Goal: Information Seeking & Learning: Learn about a topic

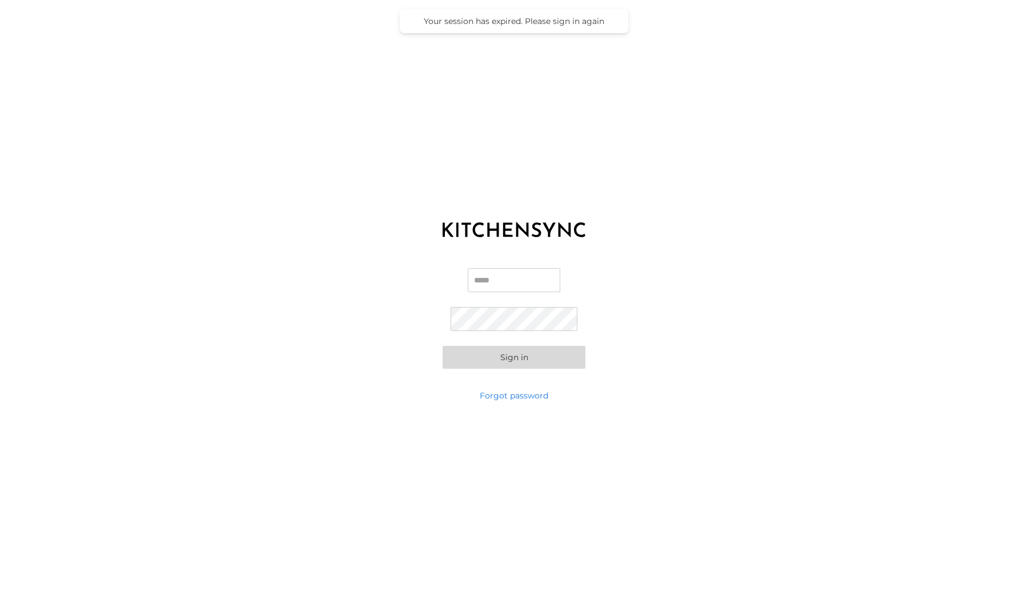
click at [491, 278] on input "Email" at bounding box center [514, 280] width 93 height 24
type input "**********"
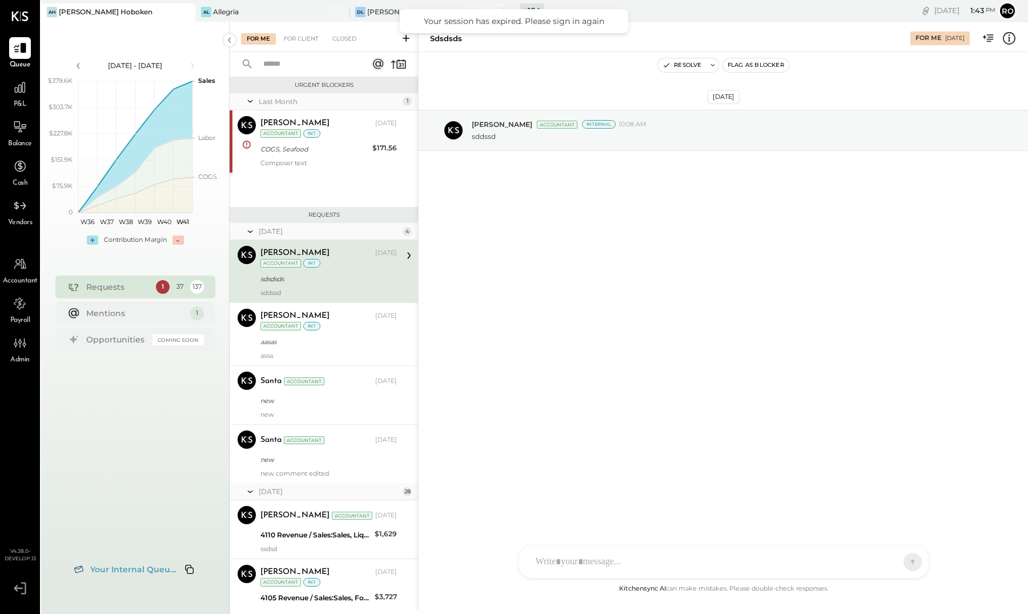
click at [533, 9] on div "+ 104" at bounding box center [532, 10] width 25 height 14
click at [22, 507] on icon at bounding box center [20, 587] width 21 height 17
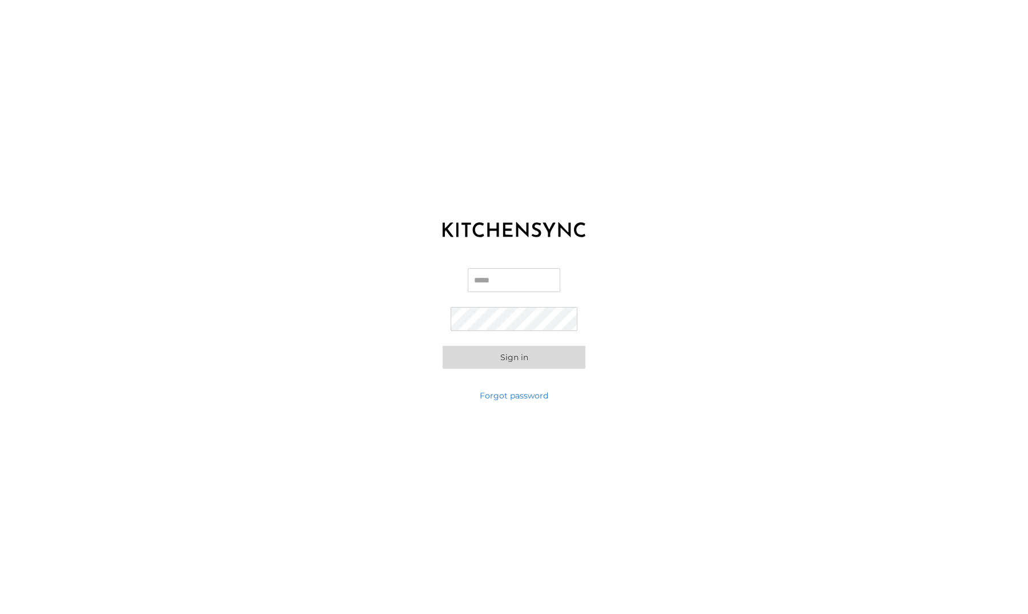
type input "**********"
click at [459, 363] on button "Sign in" at bounding box center [514, 357] width 143 height 23
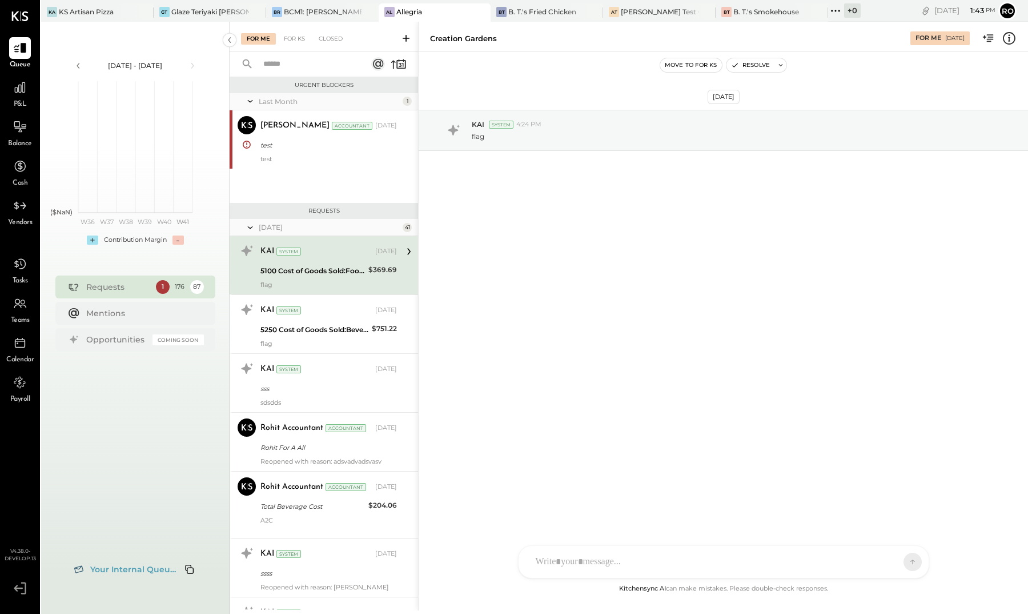
click at [756, 18] on icon at bounding box center [835, 10] width 15 height 15
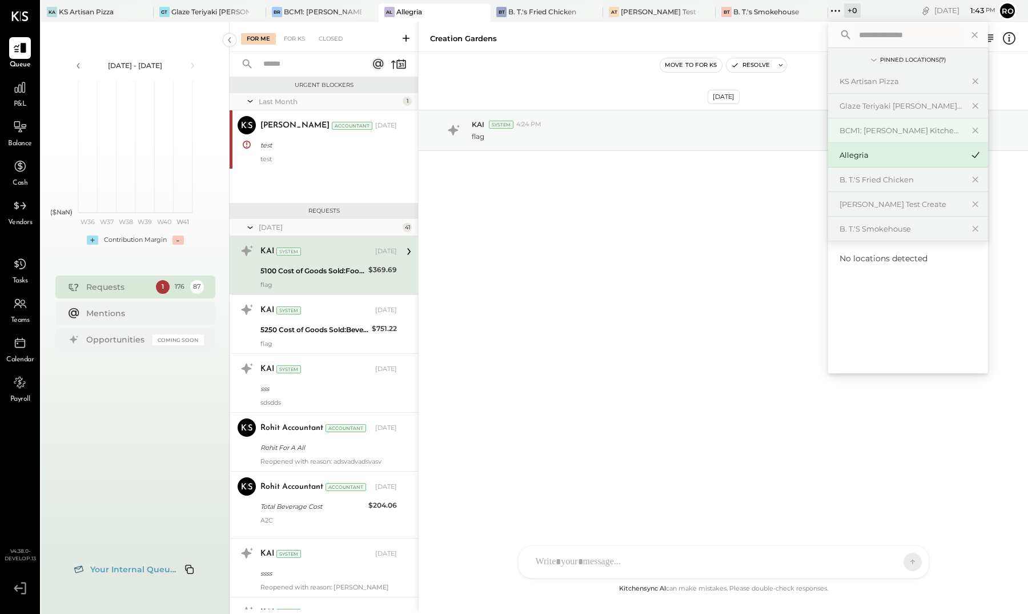
click at [756, 134] on div "BCM1: [PERSON_NAME] Kitchen Bar Market" at bounding box center [901, 130] width 123 height 11
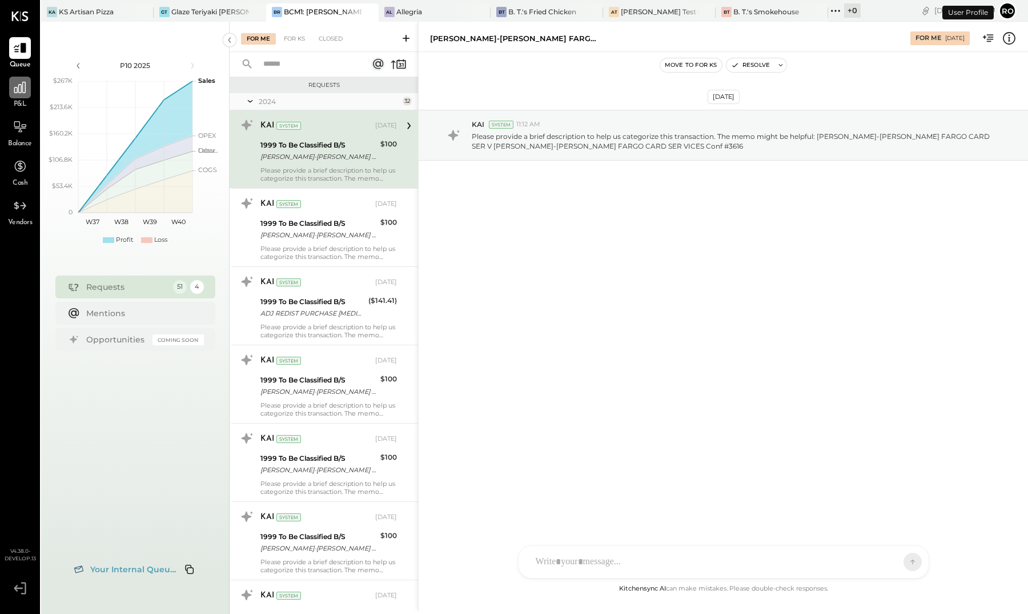
click at [13, 87] on icon at bounding box center [20, 87] width 15 height 15
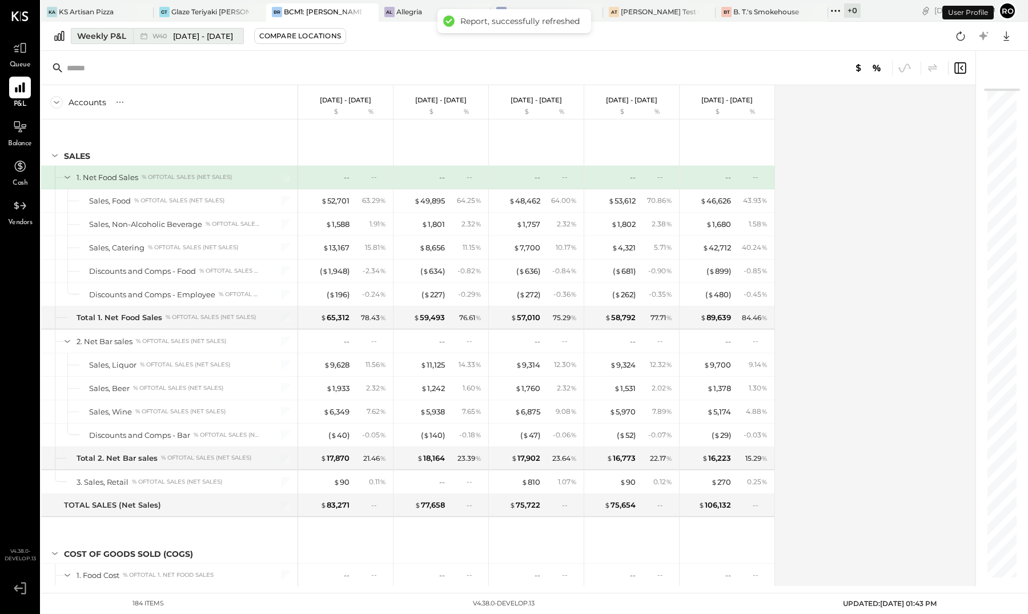
click at [120, 33] on div "Weekly P&L" at bounding box center [101, 35] width 49 height 11
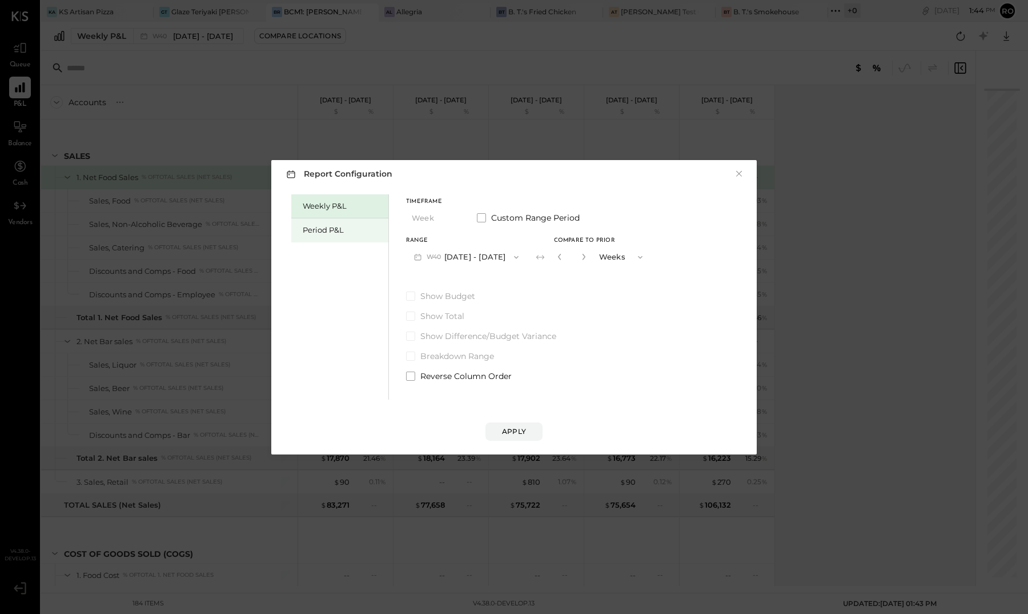
click at [356, 232] on div "Period P&L" at bounding box center [343, 229] width 80 height 11
click at [564, 258] on div "Compare" at bounding box center [559, 259] width 37 height 10
click at [584, 259] on icon "button" at bounding box center [580, 256] width 7 height 7
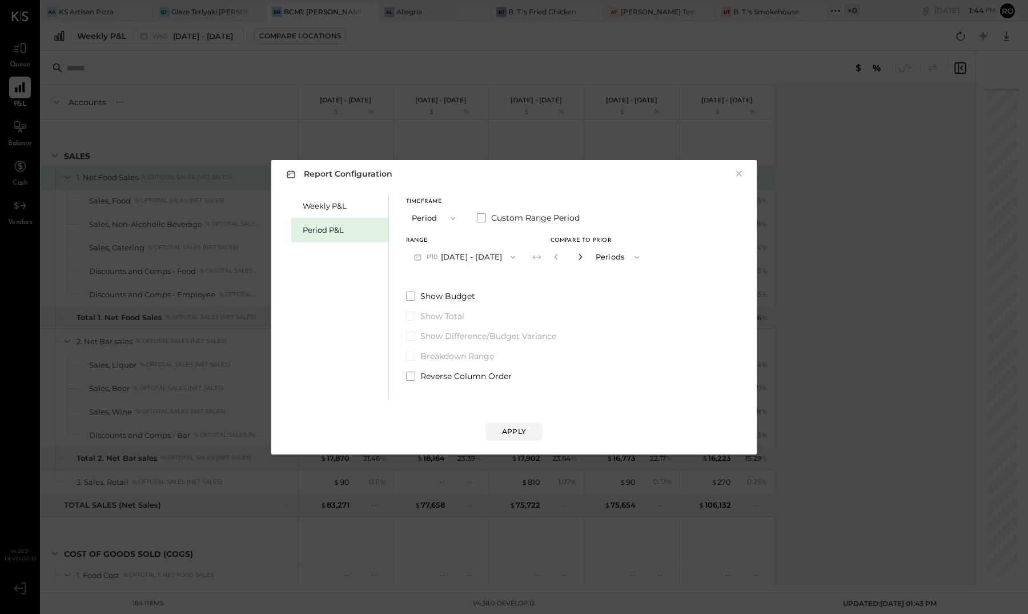
click at [584, 259] on icon "button" at bounding box center [580, 256] width 7 height 7
click at [504, 256] on button "P10 Sep 11 - Oct 8, 2025" at bounding box center [464, 256] width 117 height 21
click at [487, 278] on span "Aug 14 - Sep 10, 2025" at bounding box center [460, 282] width 54 height 10
click at [559, 257] on icon "button" at bounding box center [557, 257] width 3 height 6
type input "*"
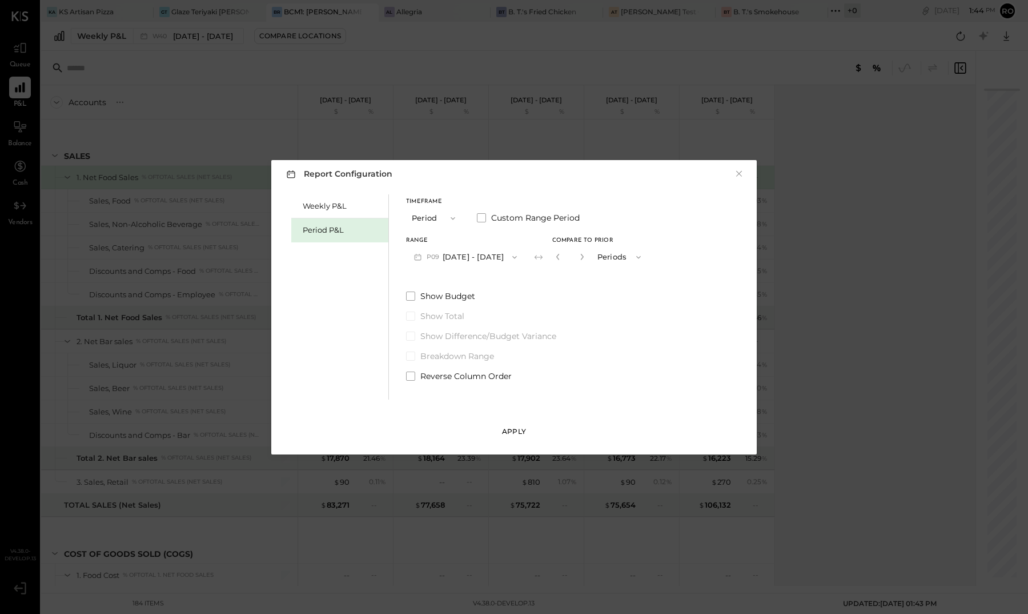
click at [508, 425] on button "Apply" at bounding box center [514, 431] width 57 height 18
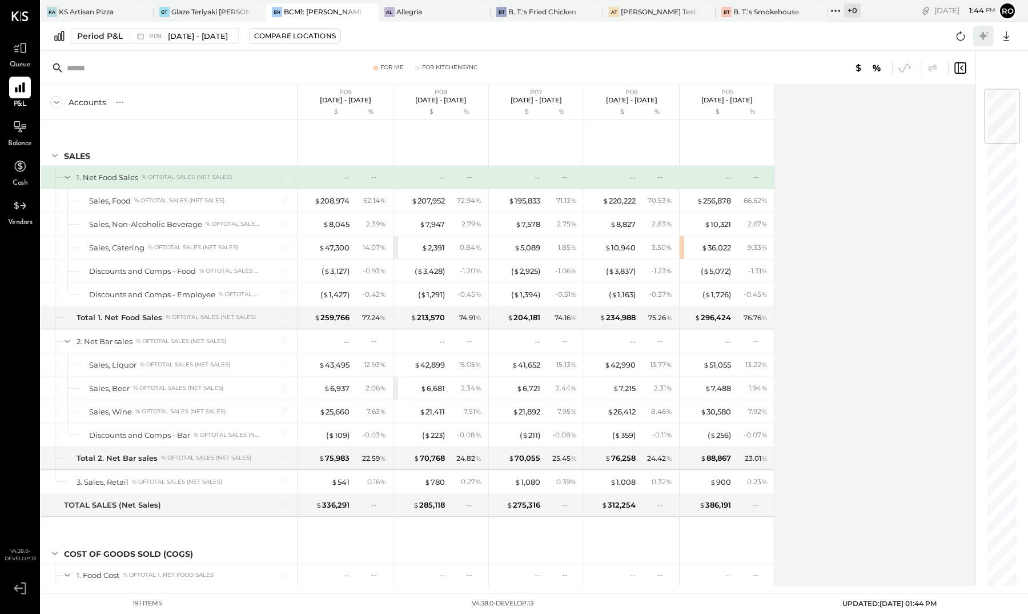
click at [756, 37] on icon at bounding box center [983, 35] width 9 height 9
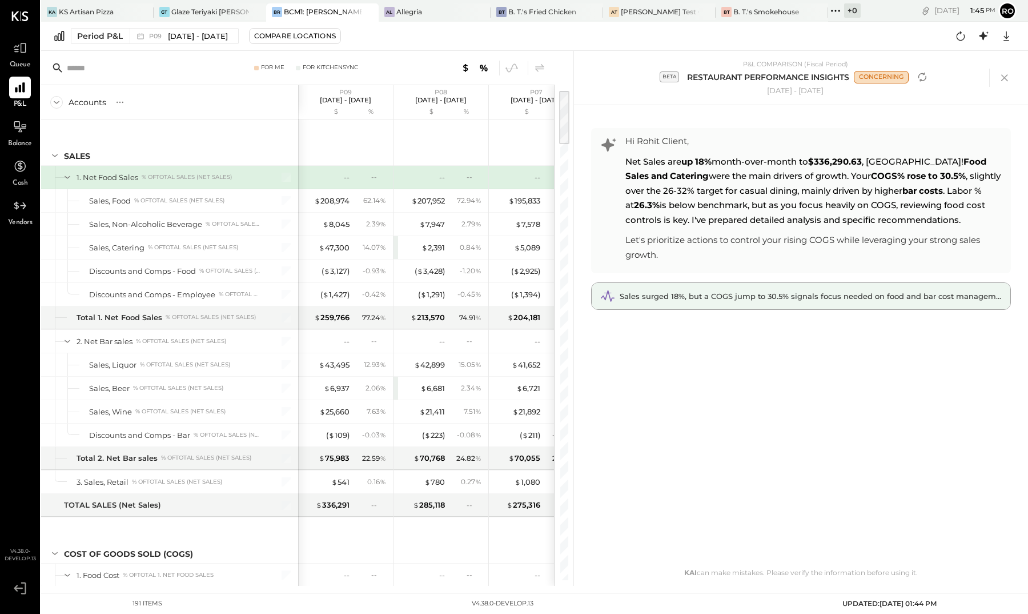
click at [703, 298] on div "Sales surged 18%, but a COGS jump to 30.5% signals focus needed on food and bar…" at bounding box center [801, 296] width 419 height 26
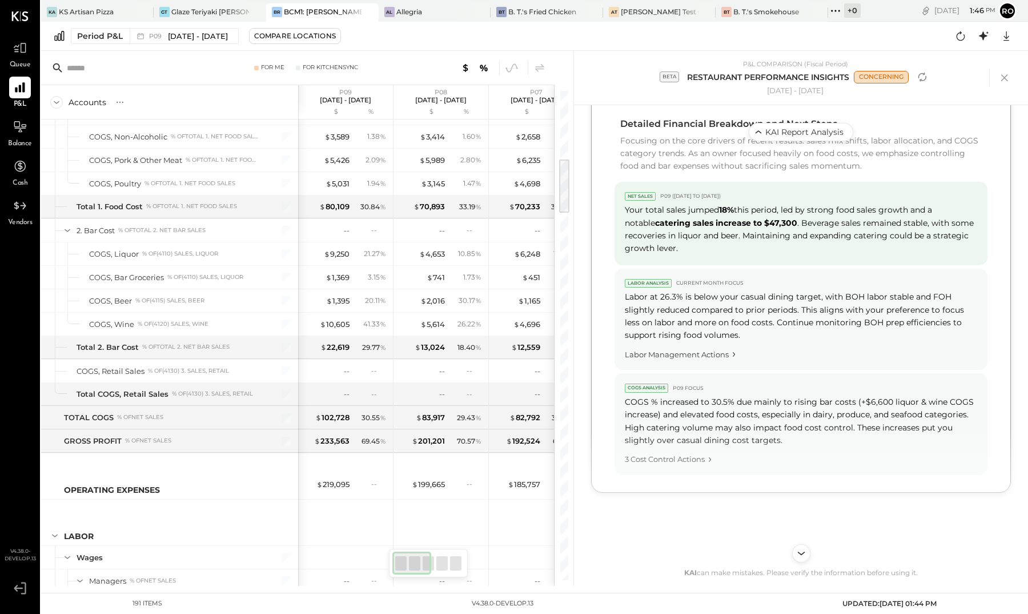
scroll to position [598, 0]
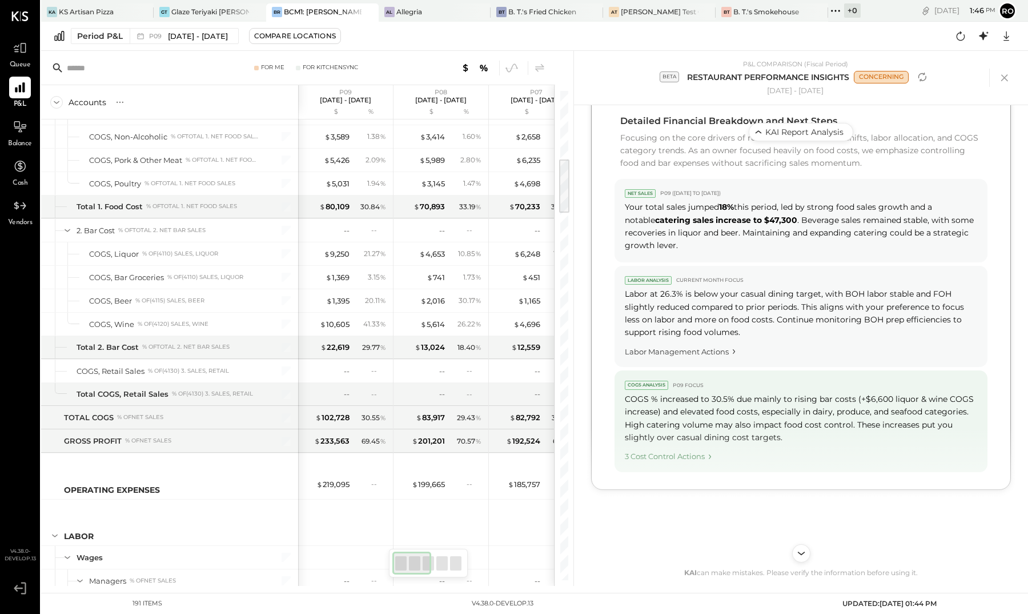
click at [695, 446] on div "3 Cost Control Actions" at bounding box center [801, 453] width 352 height 15
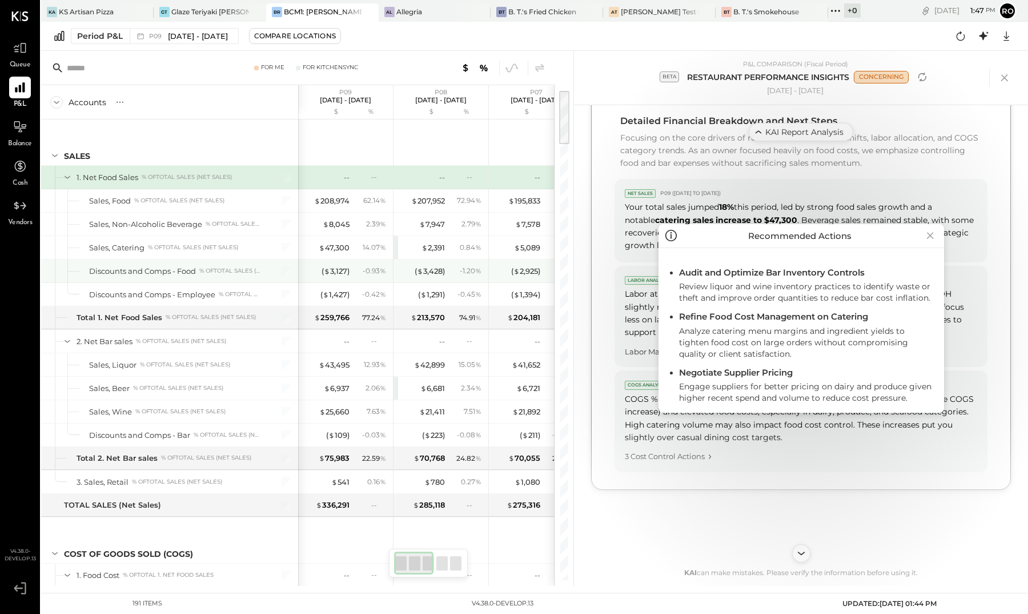
scroll to position [0, 14]
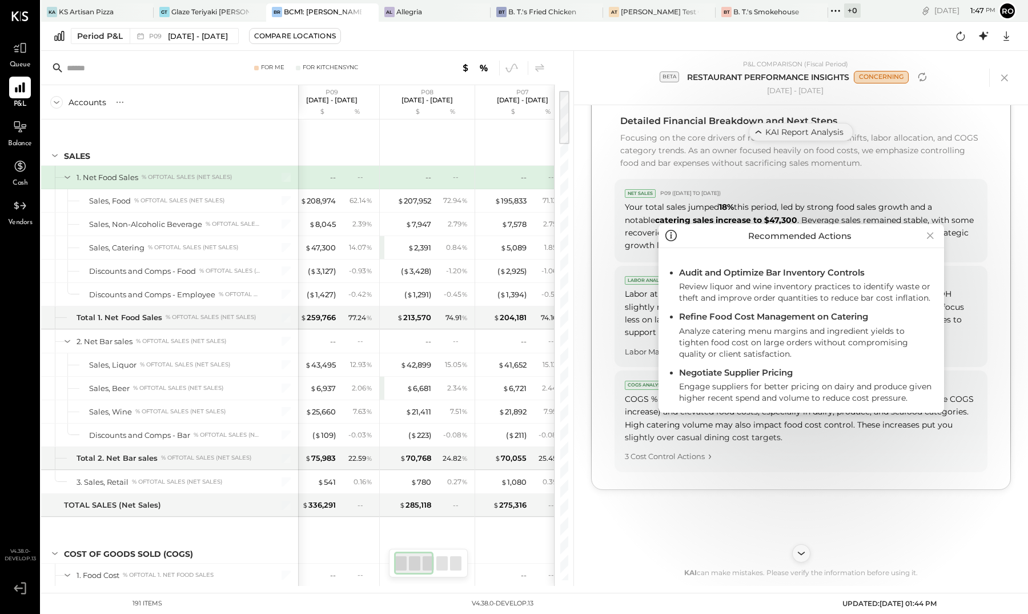
click at [756, 239] on icon at bounding box center [931, 235] width 16 height 18
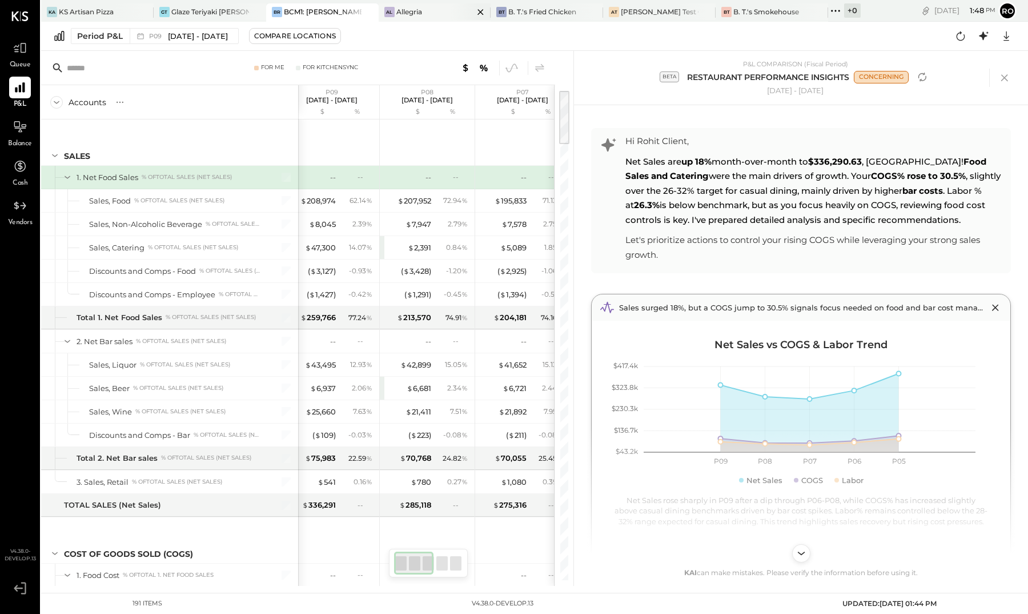
scroll to position [0, 0]
click at [460, 10] on div at bounding box center [471, 11] width 40 height 17
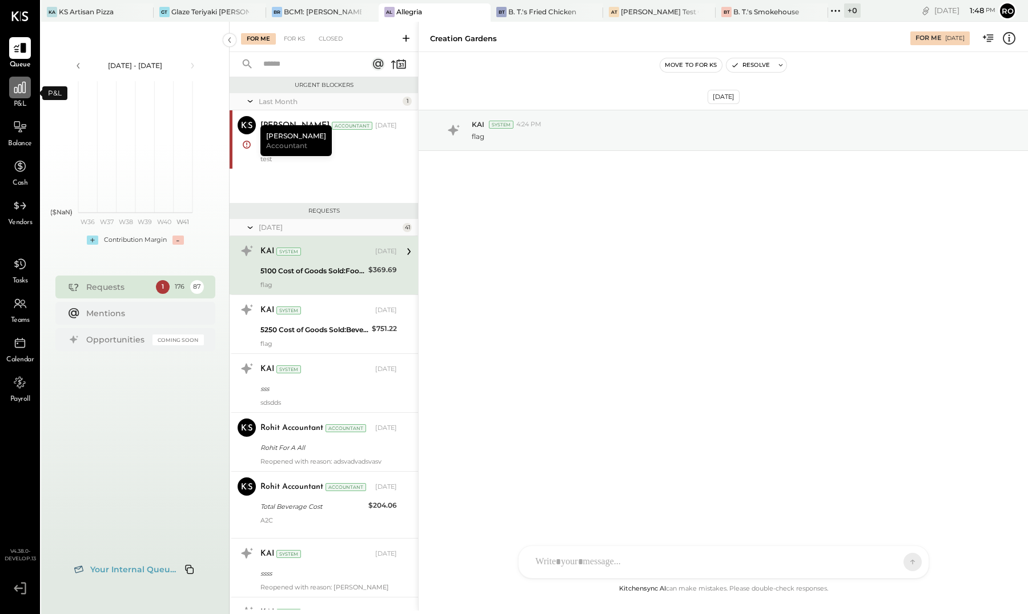
click at [21, 98] on div at bounding box center [20, 88] width 22 height 22
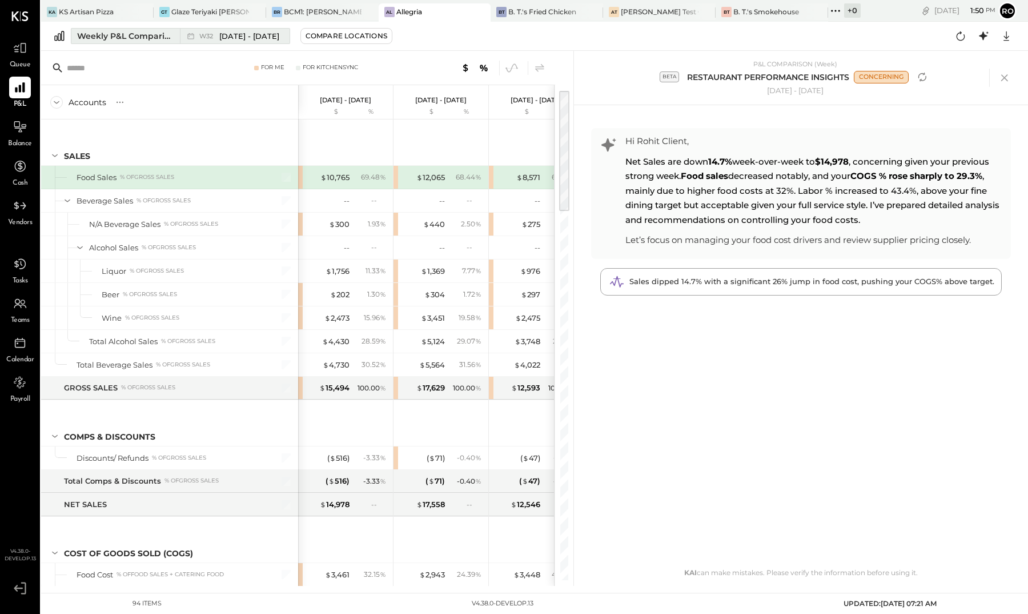
click at [143, 38] on div "Weekly P&L Comparison" at bounding box center [125, 35] width 96 height 11
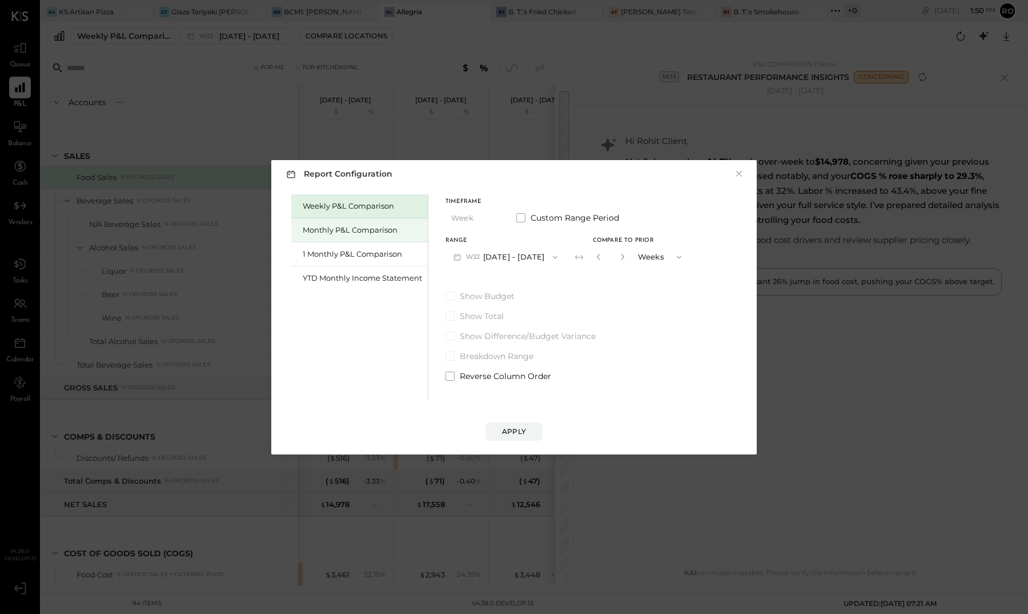
click at [365, 231] on div "Monthly P&L Comparison" at bounding box center [362, 229] width 119 height 11
click at [516, 430] on div "Apply" at bounding box center [514, 431] width 24 height 10
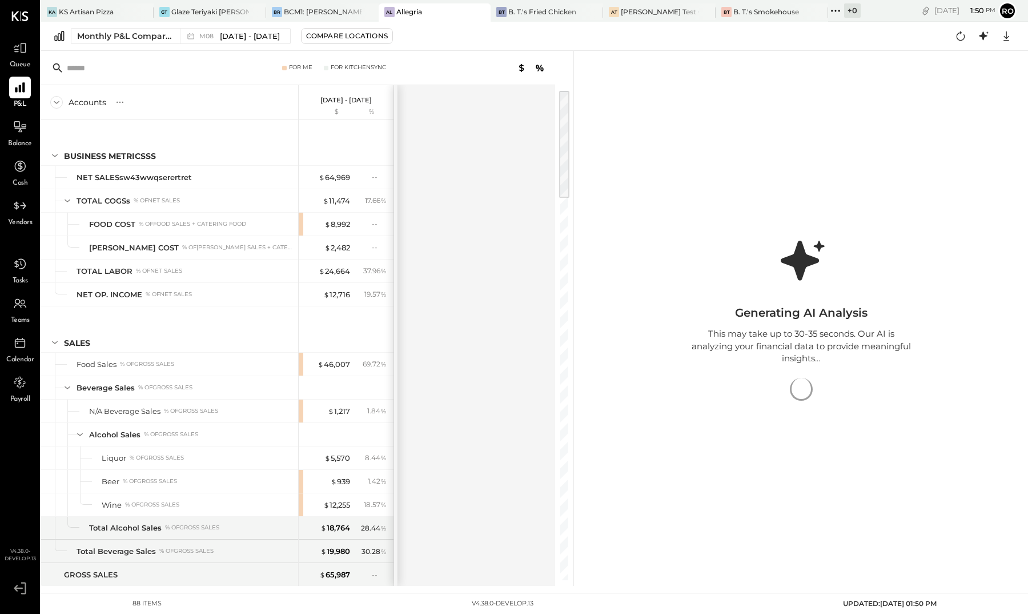
click at [756, 16] on button "Ro" at bounding box center [1008, 11] width 18 height 18
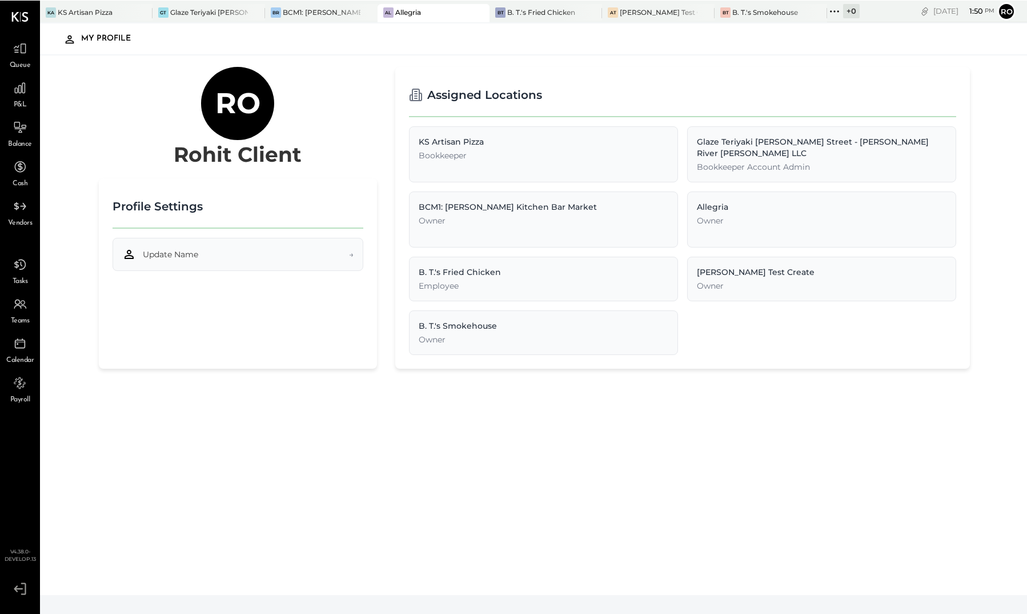
click at [306, 251] on button "Update Name →" at bounding box center [238, 253] width 251 height 33
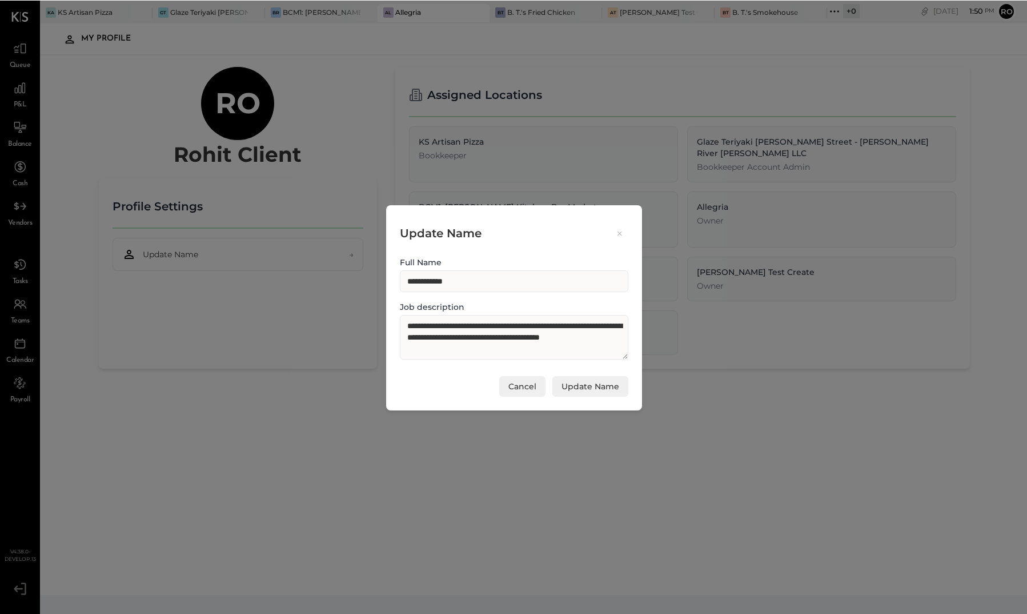
click at [618, 230] on icon at bounding box center [620, 232] width 10 height 11
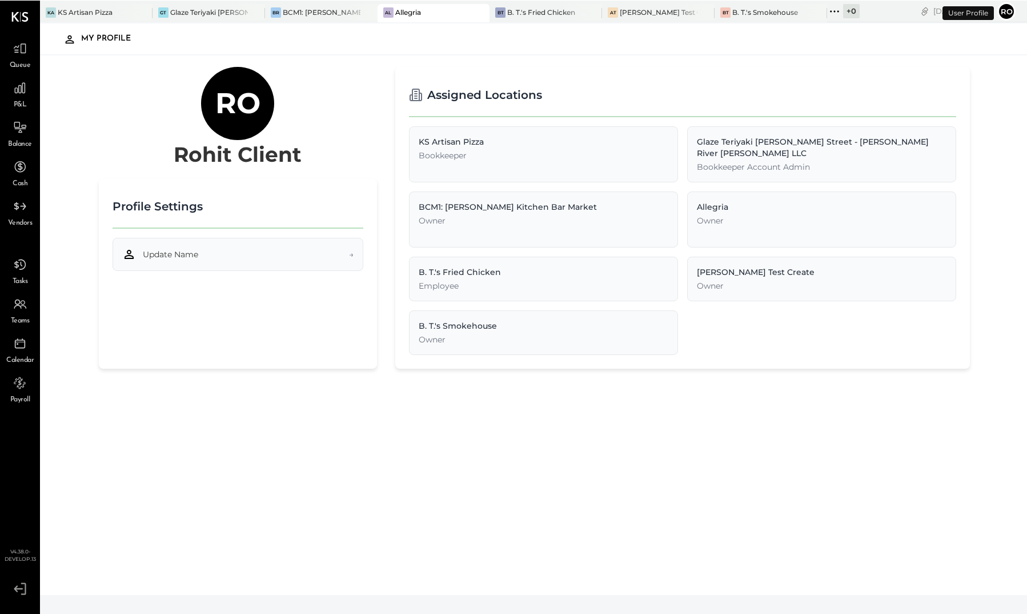
click at [331, 253] on button "Update Name →" at bounding box center [238, 253] width 251 height 33
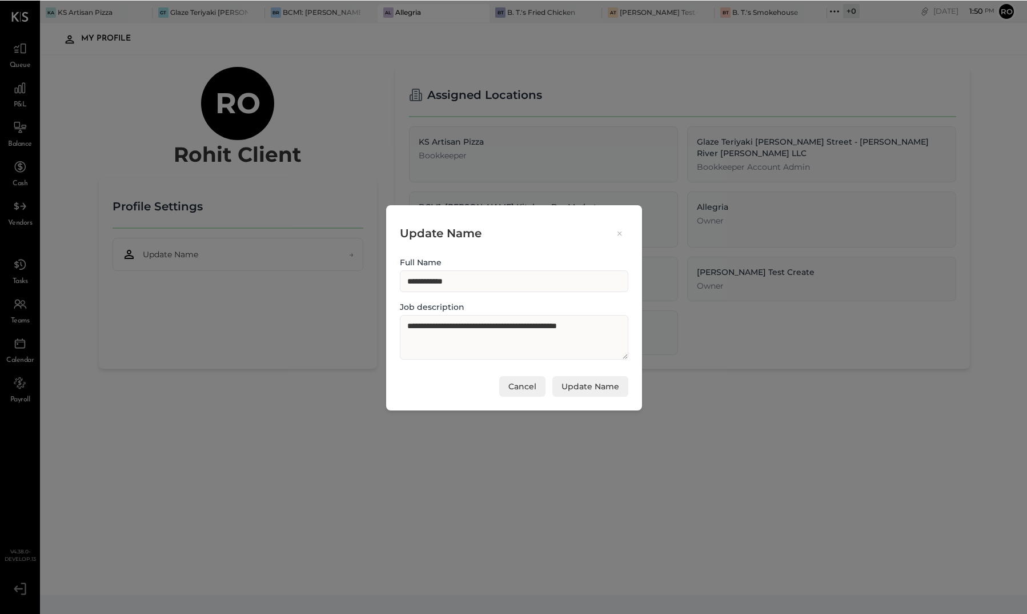
click at [534, 388] on button "Cancel" at bounding box center [522, 385] width 46 height 21
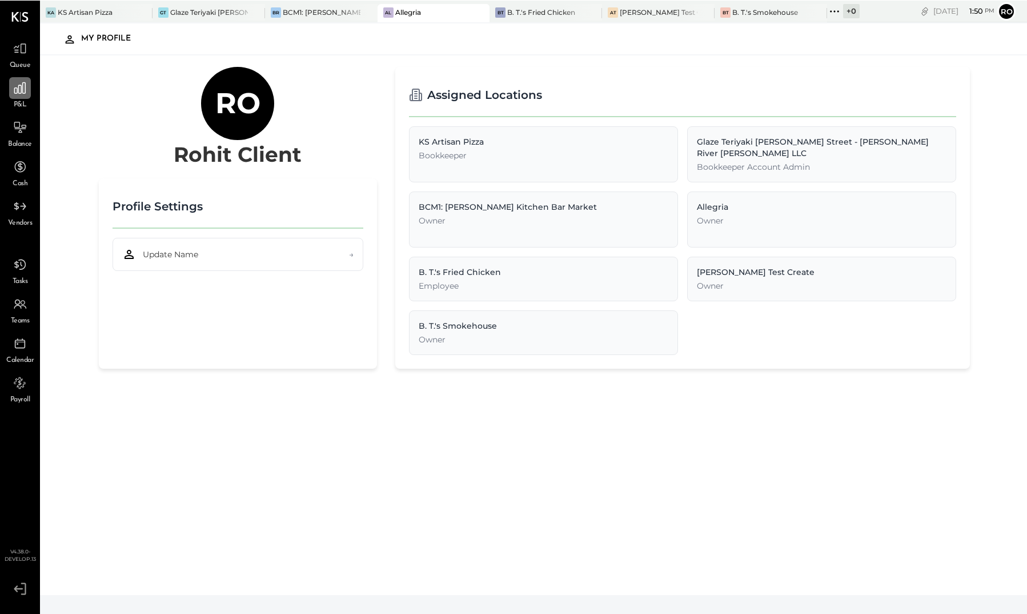
click at [21, 87] on icon at bounding box center [20, 87] width 15 height 15
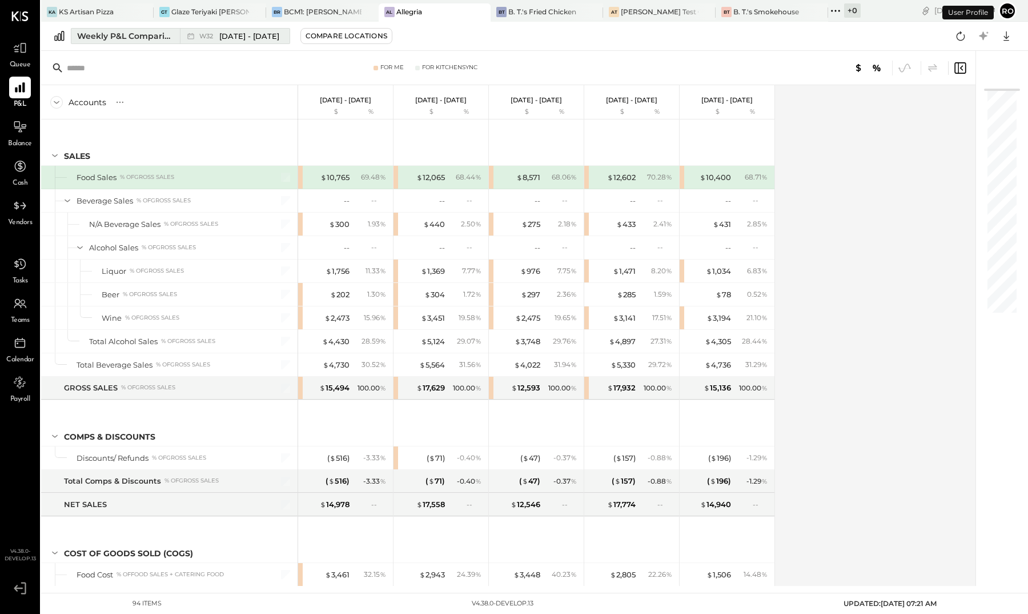
click at [143, 35] on div "Weekly P&L Comparison" at bounding box center [125, 35] width 96 height 11
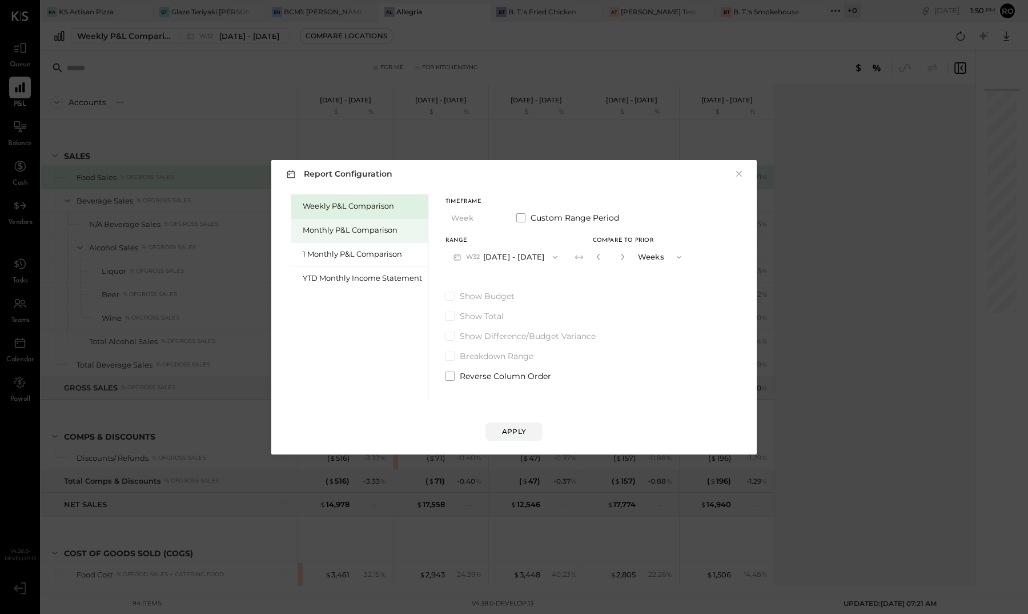
click at [367, 233] on div "Monthly P&L Comparison" at bounding box center [362, 229] width 119 height 11
click at [608, 258] on div "Compare" at bounding box center [602, 259] width 37 height 10
click at [623, 256] on button "button" at bounding box center [623, 256] width 9 height 13
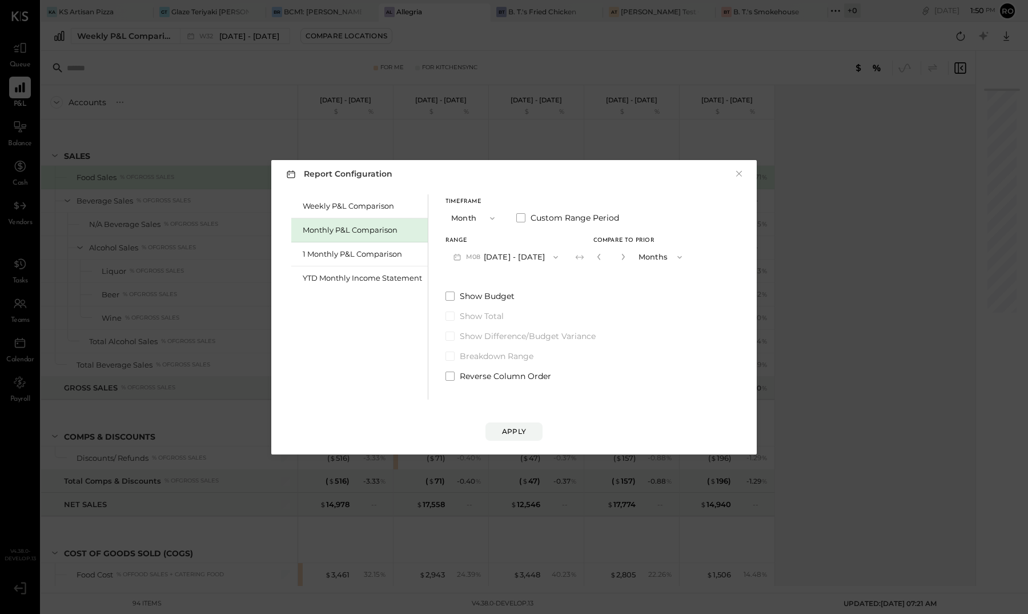
type input "*"
click at [511, 432] on div "Apply" at bounding box center [514, 431] width 24 height 10
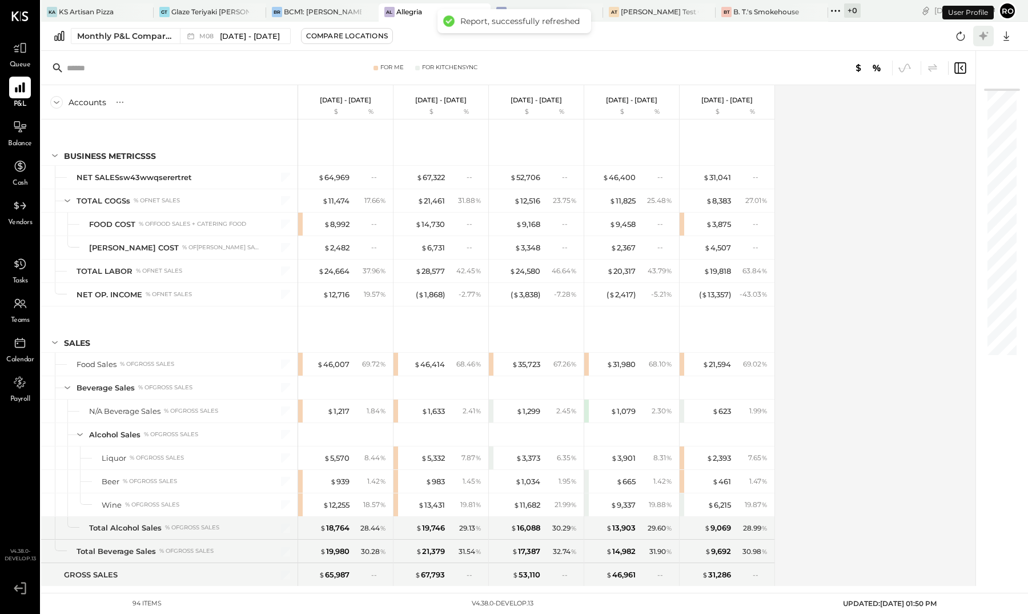
click at [987, 36] on icon at bounding box center [983, 35] width 9 height 9
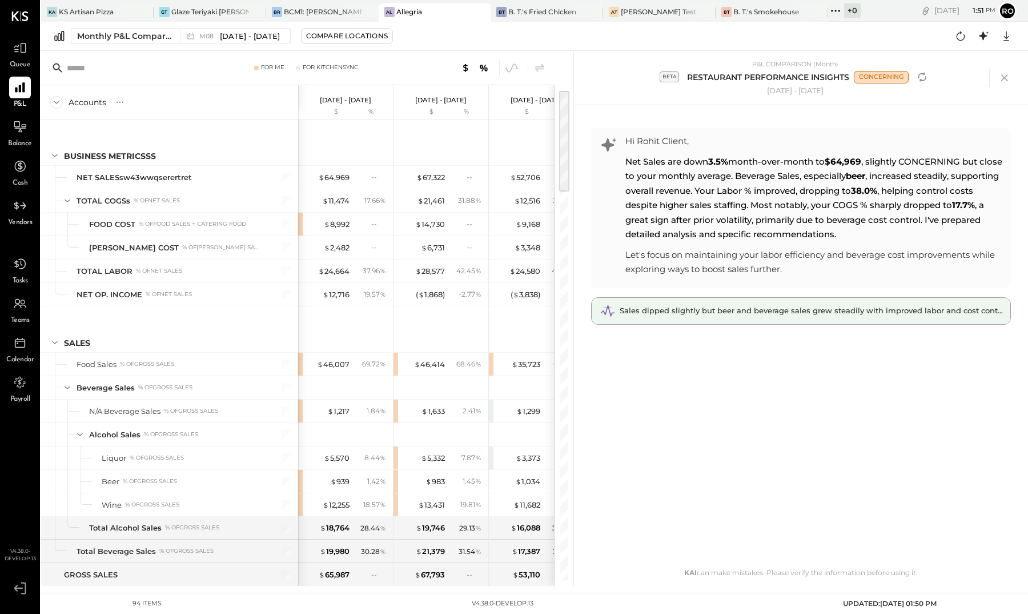
click at [769, 316] on div "Sales dipped slightly but beer and beverage sales grew steadily with improved l…" at bounding box center [801, 311] width 419 height 26
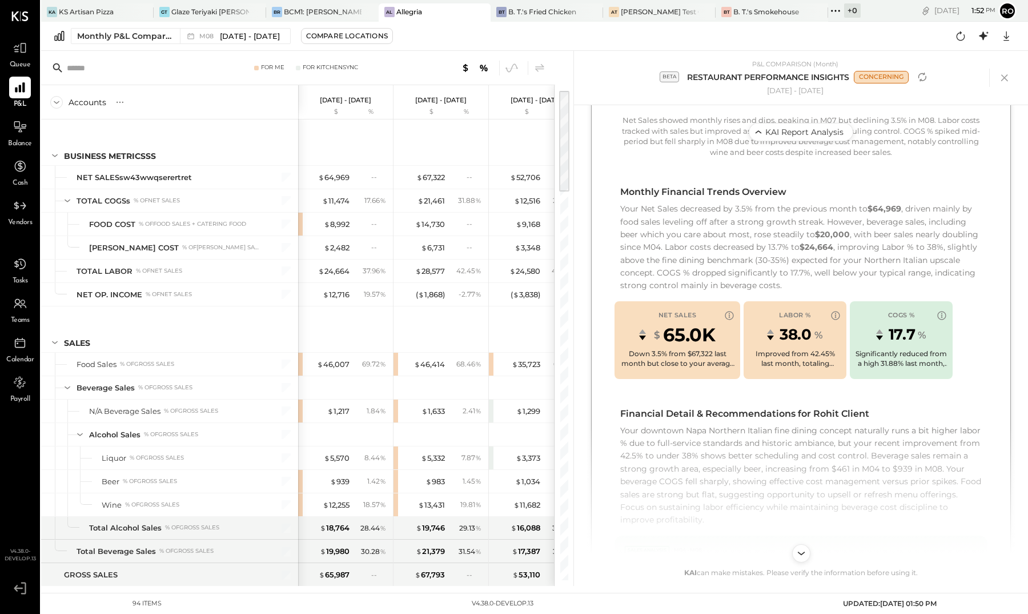
scroll to position [391, 0]
